Goal: Check status: Check status

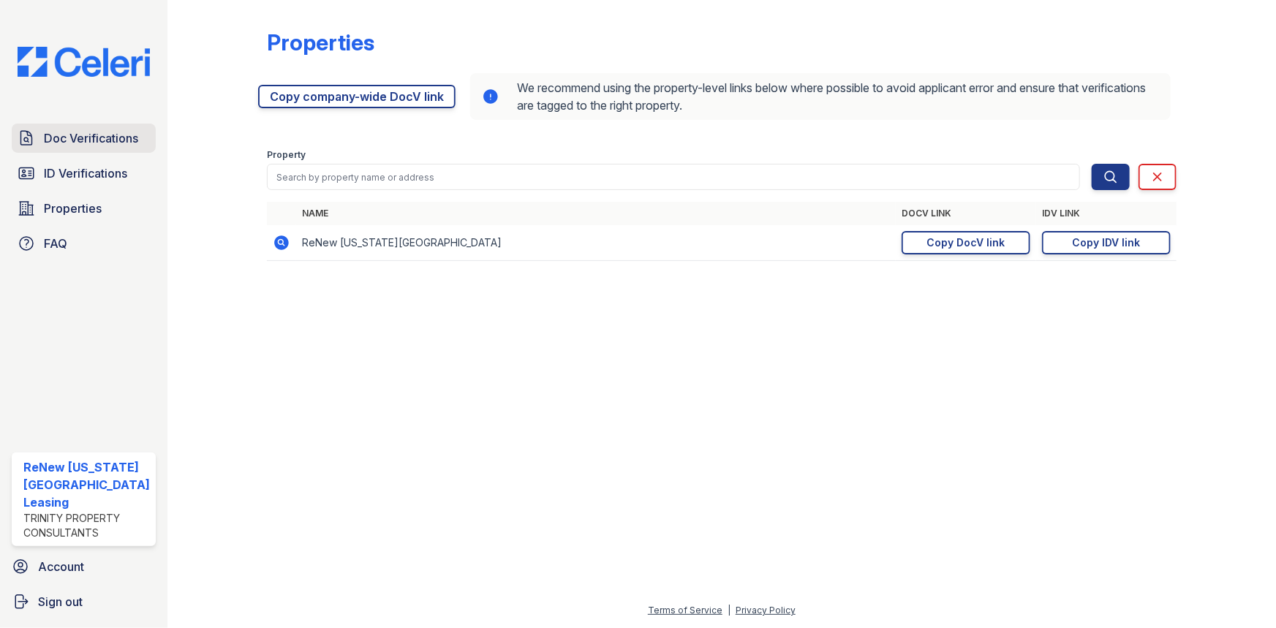
click at [60, 133] on span "Doc Verifications" at bounding box center [91, 138] width 94 height 18
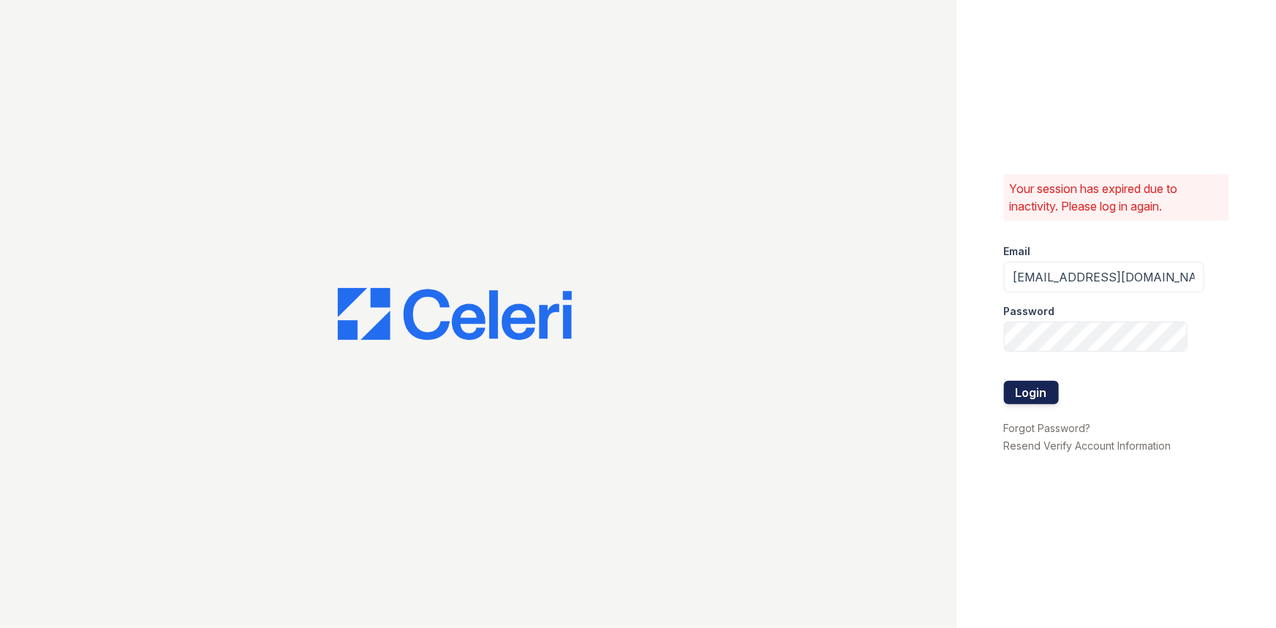
click at [1019, 389] on button "Login" at bounding box center [1031, 392] width 55 height 23
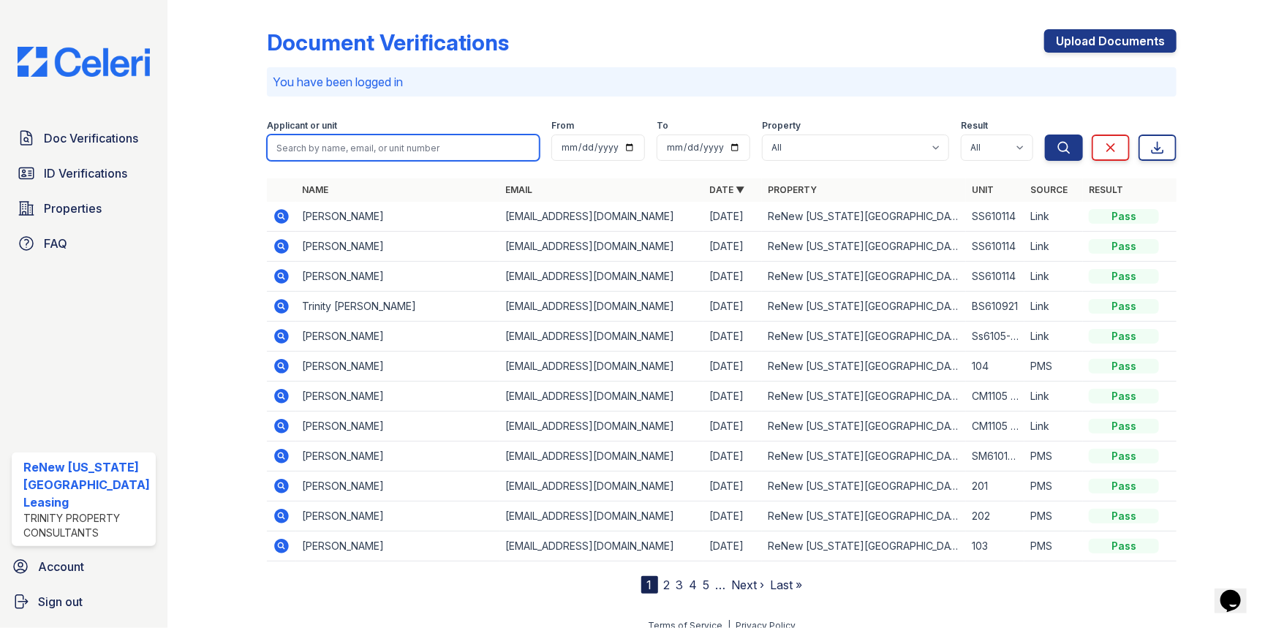
click at [397, 152] on input "search" at bounding box center [403, 148] width 273 height 26
type input "Trinity"
click at [1045, 135] on button "Search" at bounding box center [1064, 148] width 38 height 26
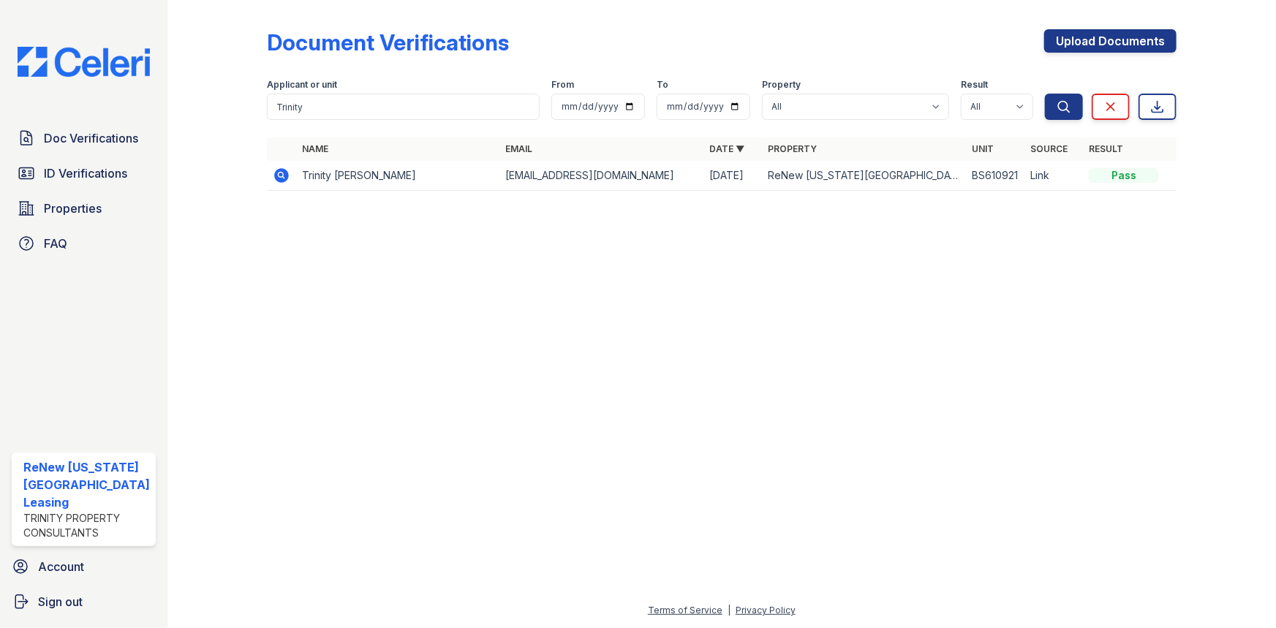
click at [284, 172] on icon at bounding box center [281, 175] width 15 height 15
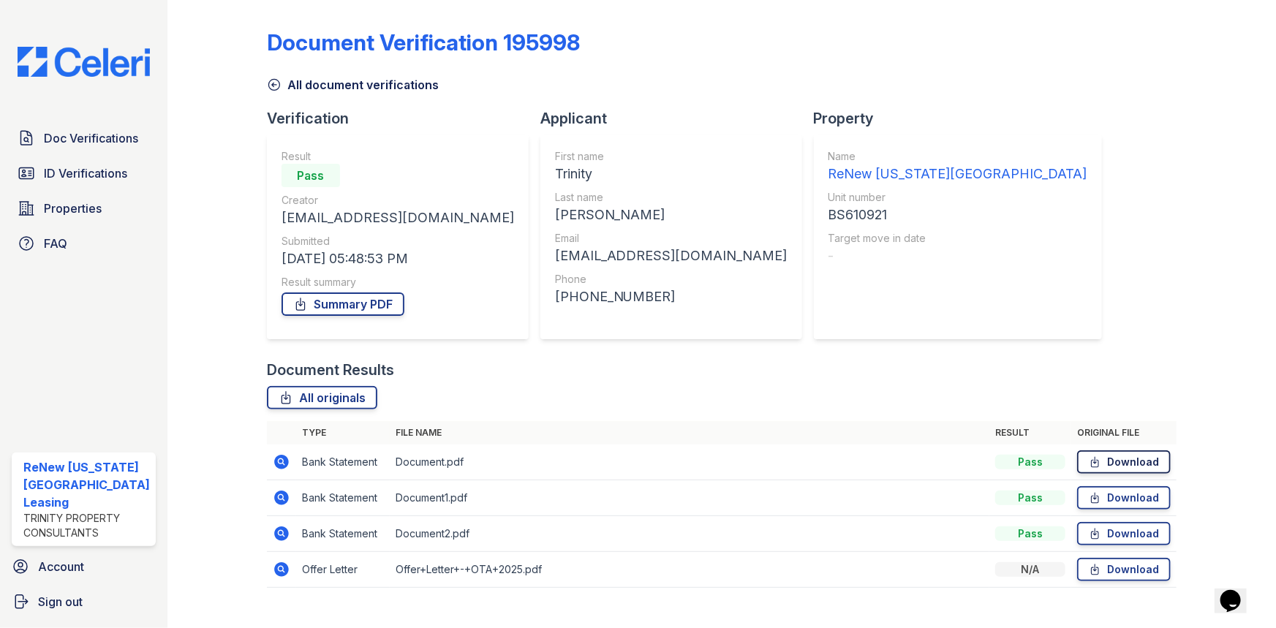
click at [1090, 462] on icon at bounding box center [1094, 462] width 12 height 15
click at [1093, 491] on icon at bounding box center [1094, 498] width 12 height 15
click at [1092, 532] on icon at bounding box center [1094, 533] width 12 height 15
click at [1099, 569] on link "Download" at bounding box center [1124, 569] width 94 height 23
click at [1122, 113] on div "Document Verification 195998 All document verifications Verification Result Pas…" at bounding box center [722, 304] width 910 height 597
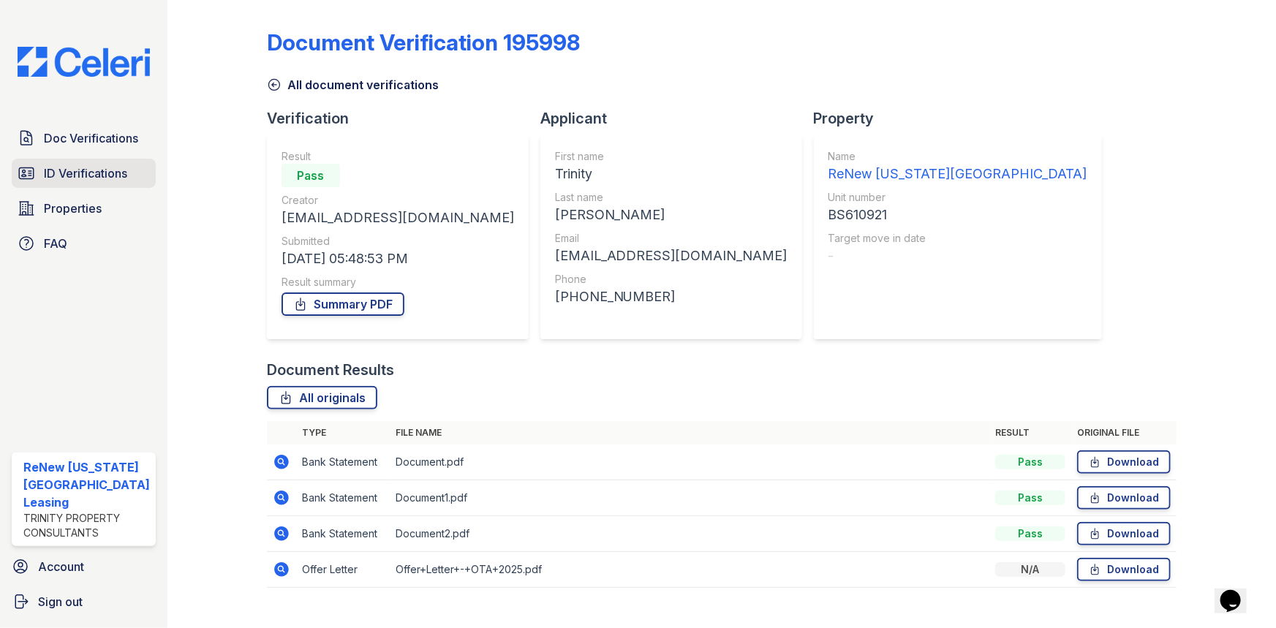
click at [77, 173] on span "ID Verifications" at bounding box center [85, 173] width 83 height 18
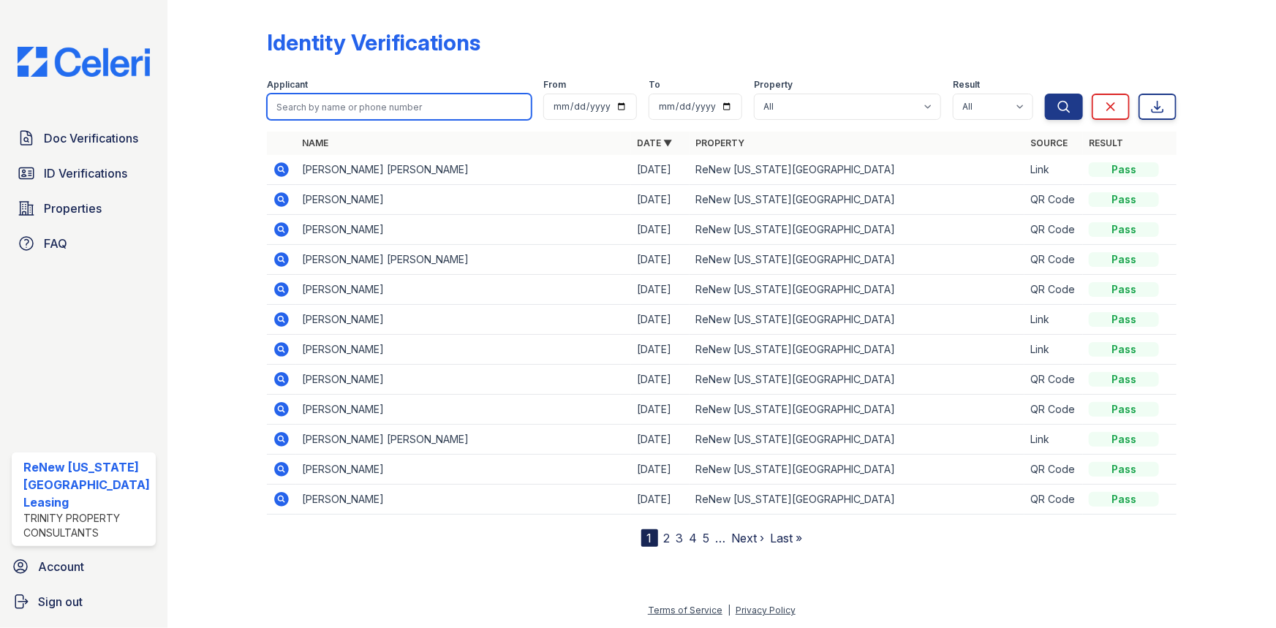
click at [336, 96] on input "search" at bounding box center [399, 107] width 265 height 26
type input "trinity"
click at [1045, 94] on button "Search" at bounding box center [1064, 107] width 38 height 26
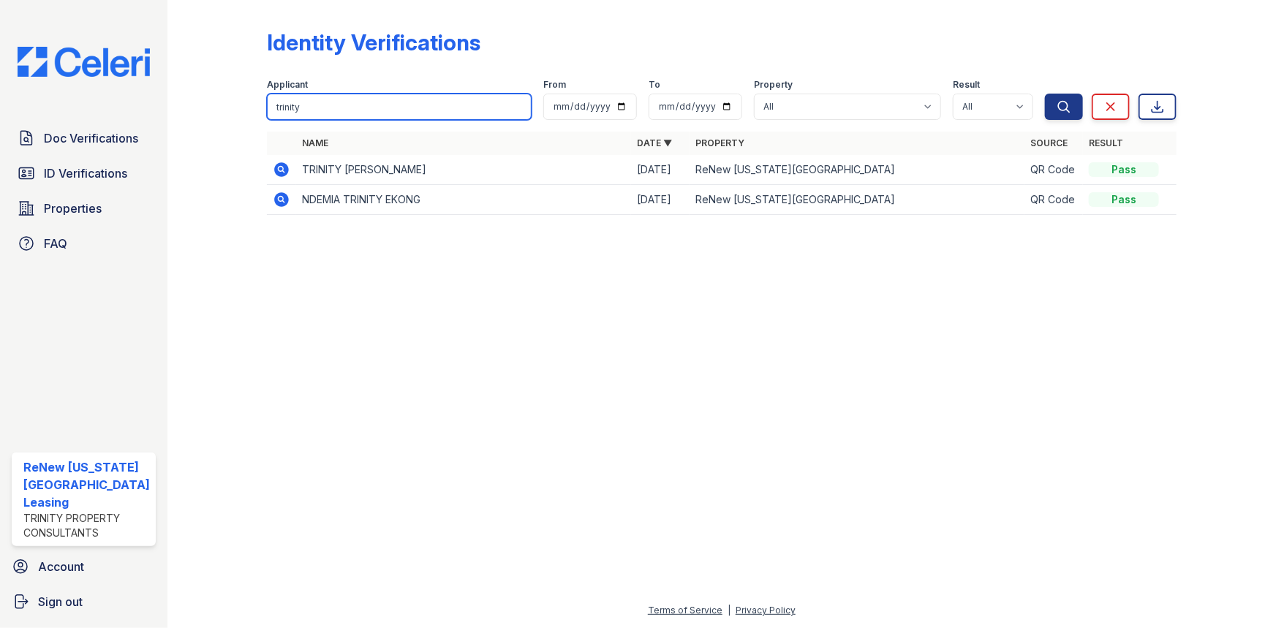
drag, startPoint x: 320, startPoint y: 98, endPoint x: 249, endPoint y: 113, distance: 73.3
click at [249, 113] on div "Identity Verifications Filter Applicant trinity From To Property All ReNew Virg…" at bounding box center [721, 126] width 1061 height 253
type input "Trinity"
click at [1045, 94] on button "Search" at bounding box center [1064, 107] width 38 height 26
click at [279, 166] on icon at bounding box center [282, 170] width 18 height 18
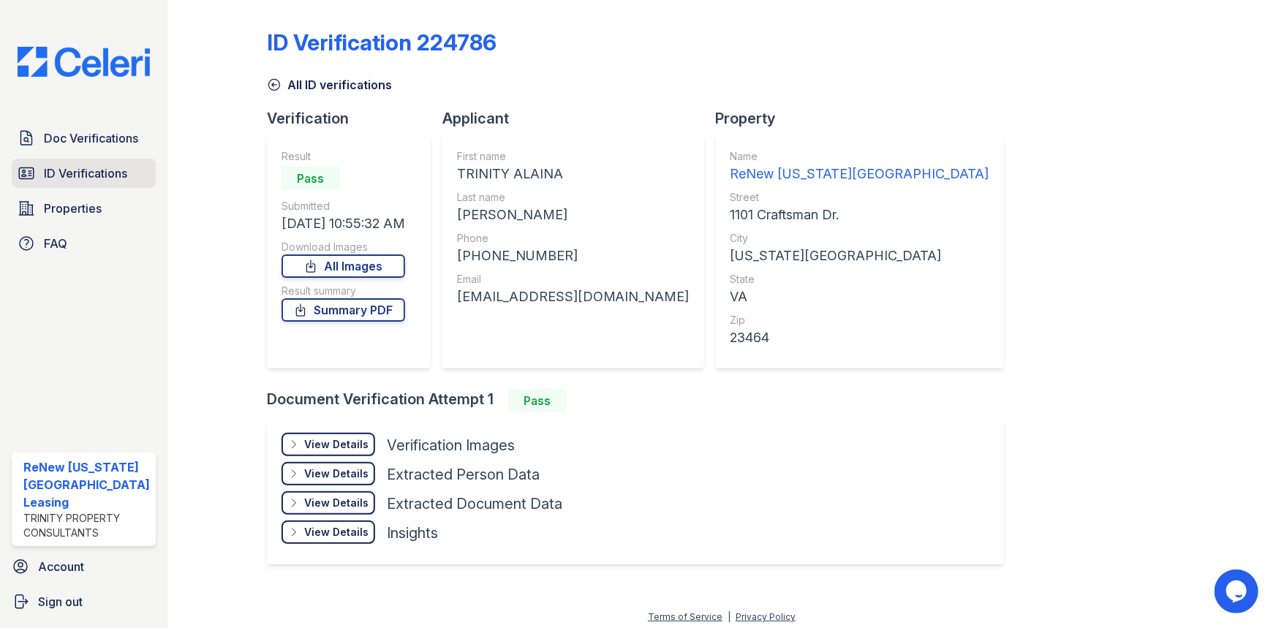
click at [58, 173] on span "ID Verifications" at bounding box center [85, 173] width 83 height 18
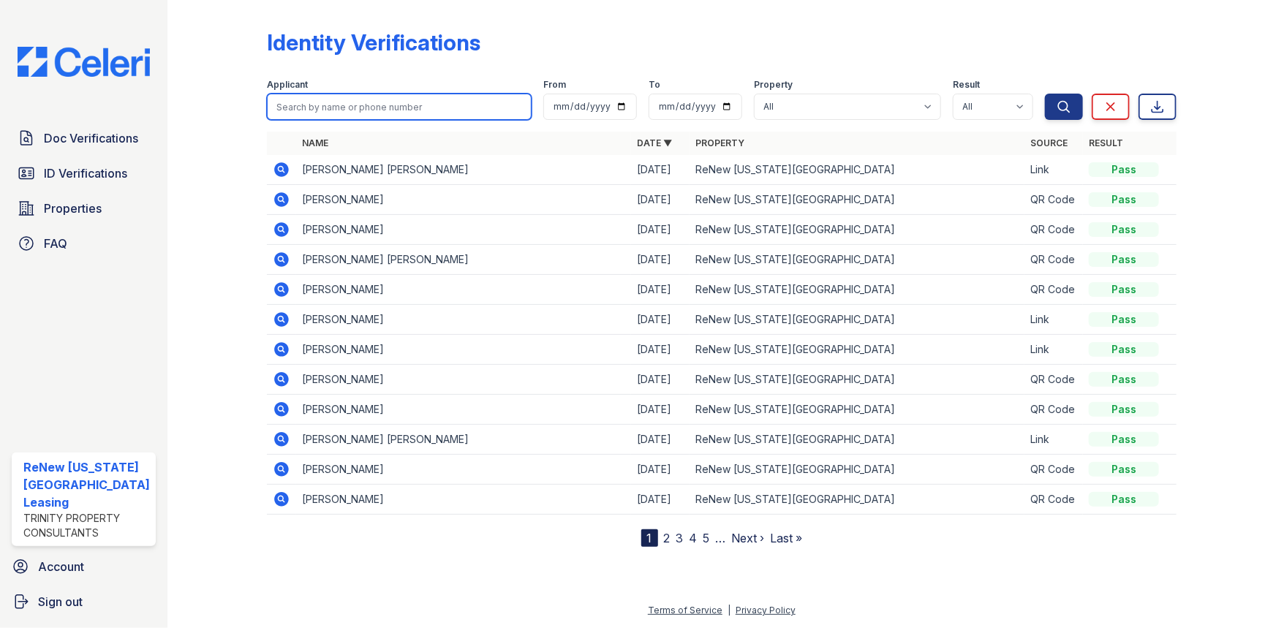
click at [358, 105] on input "search" at bounding box center [399, 107] width 265 height 26
type input "trinity"
click at [1045, 94] on button "Search" at bounding box center [1064, 107] width 38 height 26
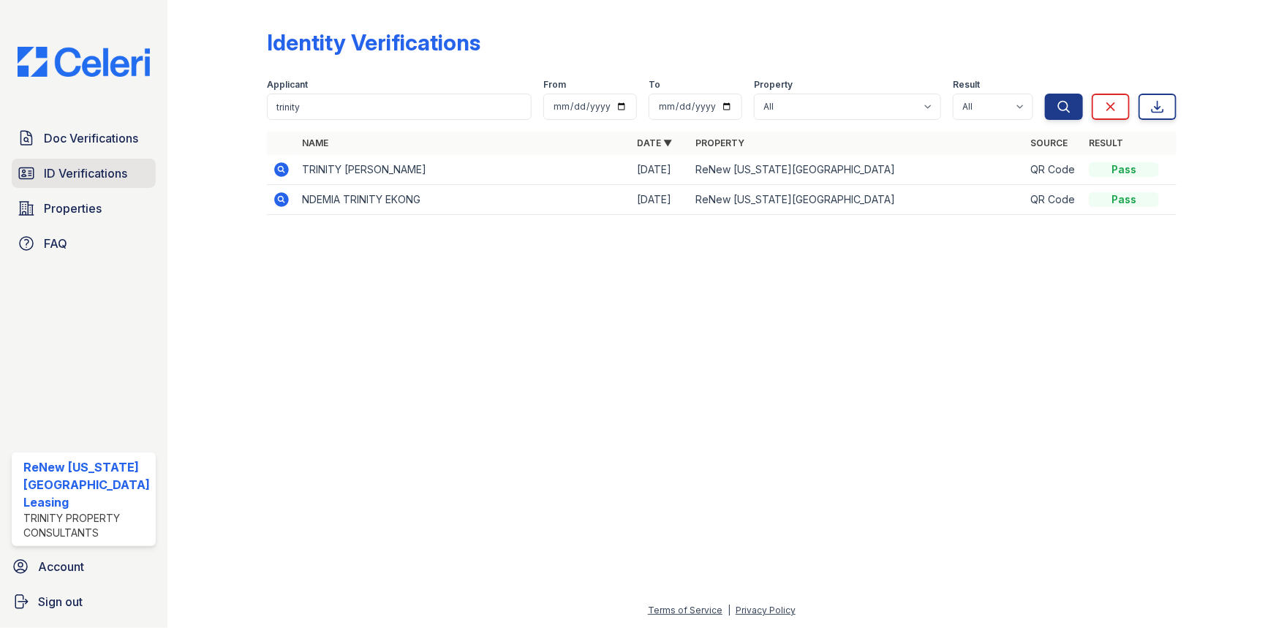
click at [126, 173] on span "ID Verifications" at bounding box center [85, 173] width 83 height 18
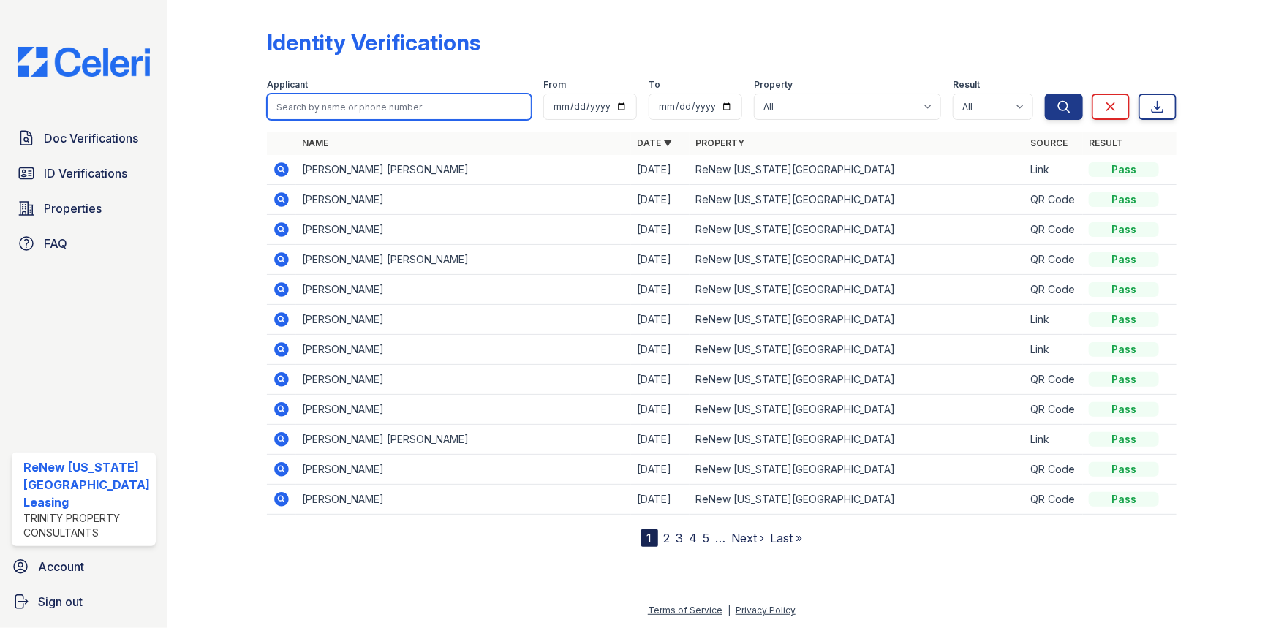
click at [381, 111] on input "search" at bounding box center [399, 107] width 265 height 26
type input "[PERSON_NAME]"
click at [1045, 94] on button "Search" at bounding box center [1064, 107] width 38 height 26
